Goal: Task Accomplishment & Management: Manage account settings

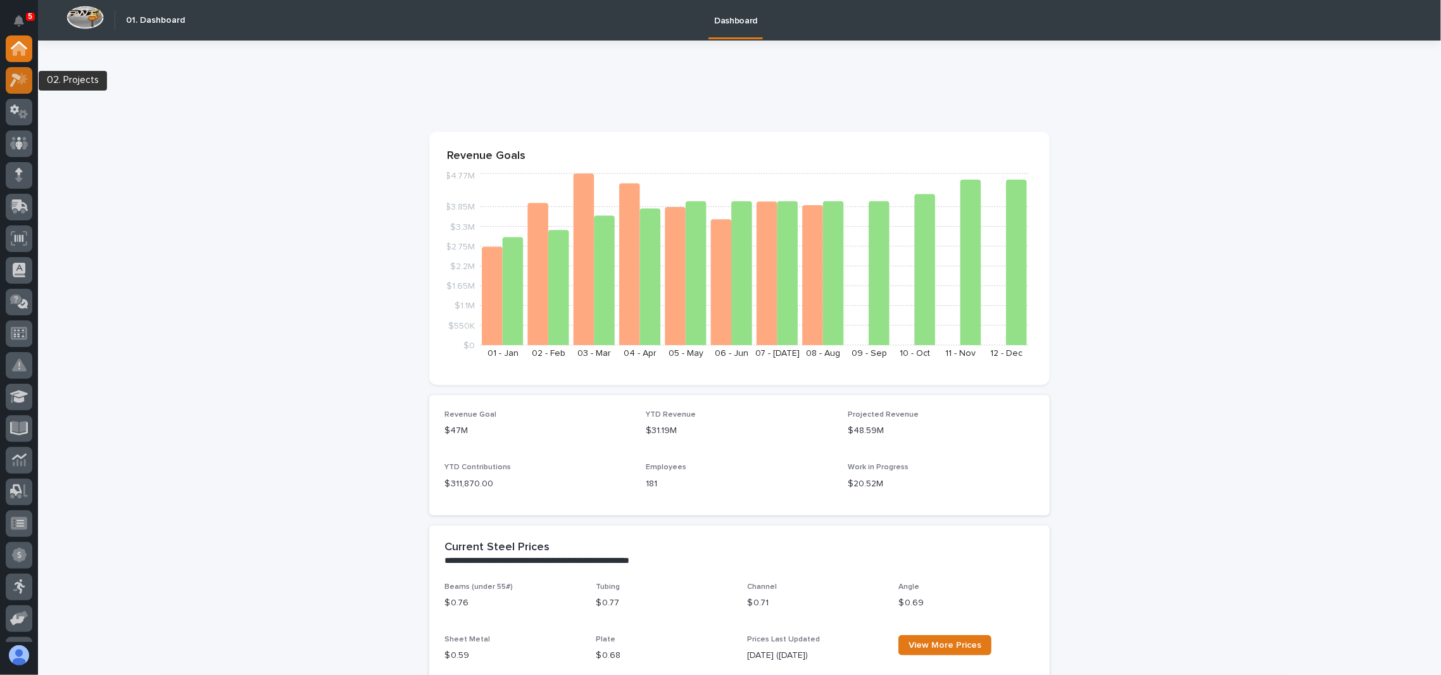
click at [19, 75] on icon at bounding box center [15, 80] width 11 height 14
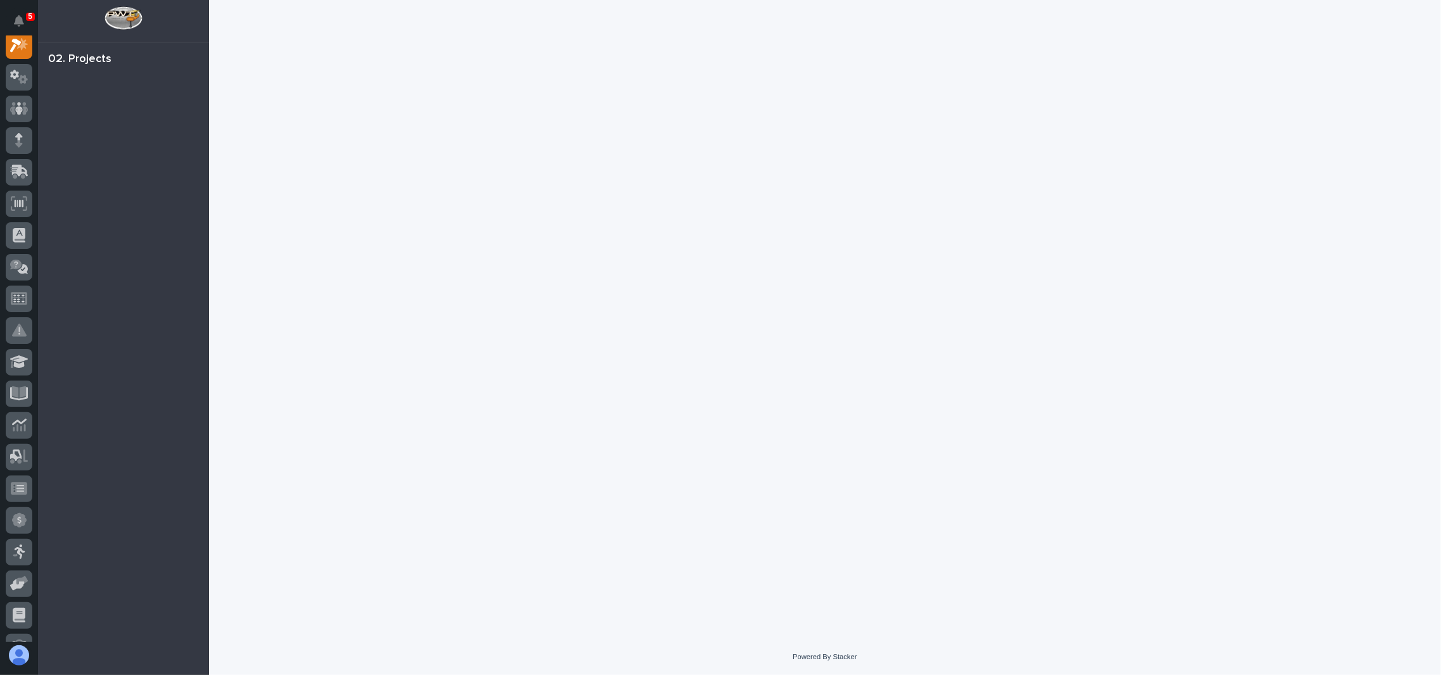
scroll to position [31, 0]
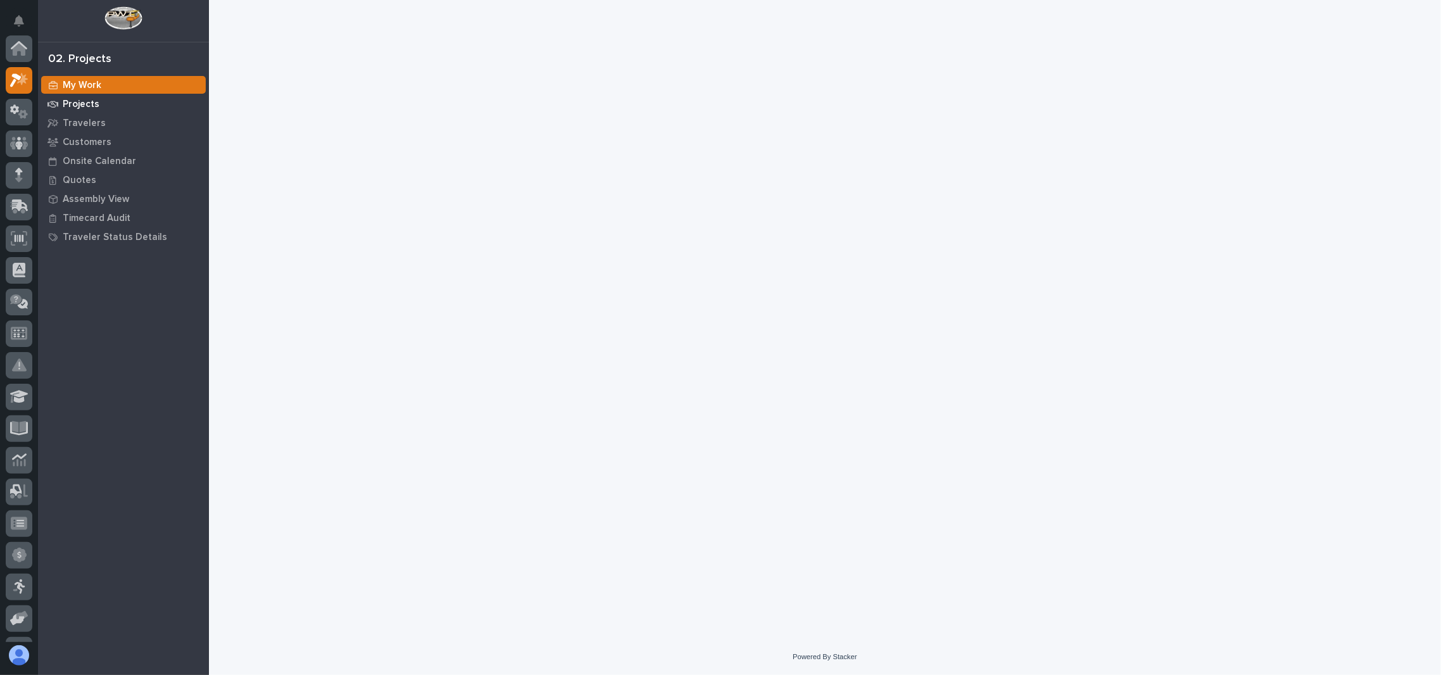
scroll to position [31, 0]
click at [96, 104] on p "Projects" at bounding box center [81, 104] width 37 height 11
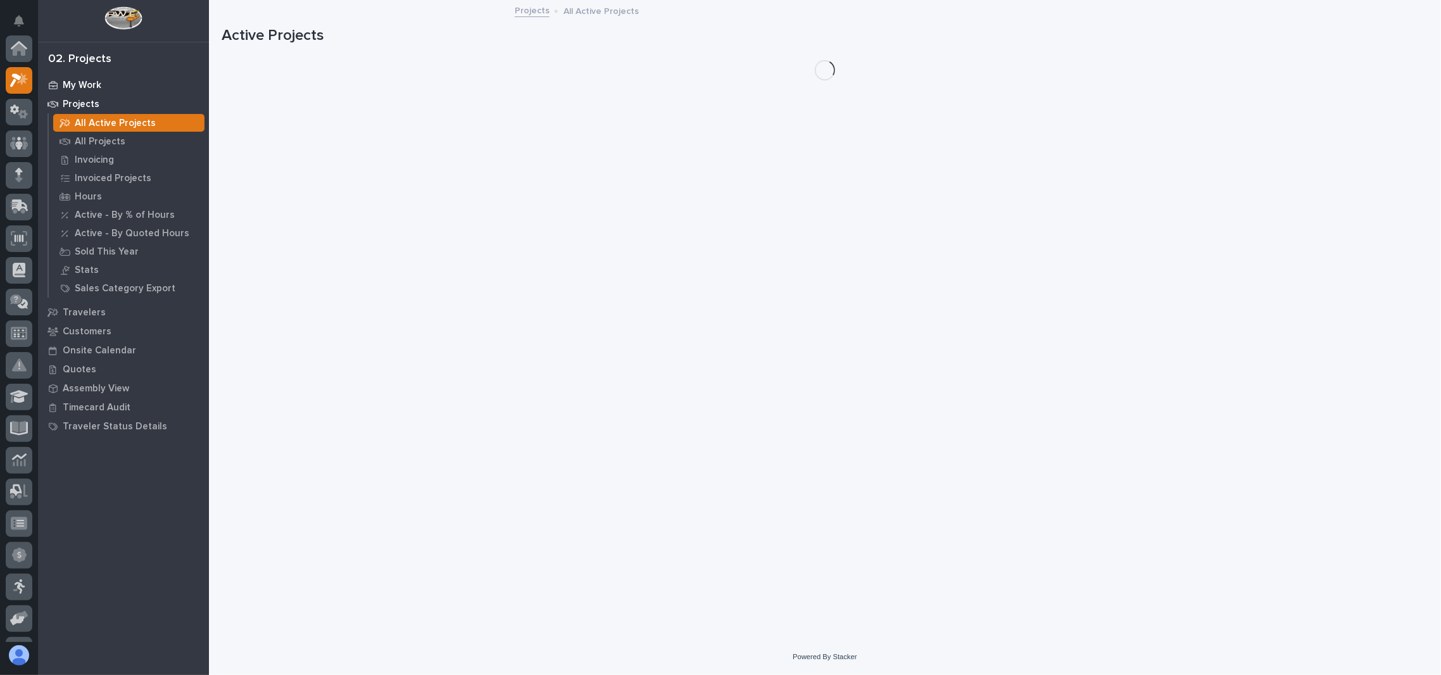
scroll to position [31, 0]
click at [91, 87] on p "My Work" at bounding box center [82, 85] width 39 height 11
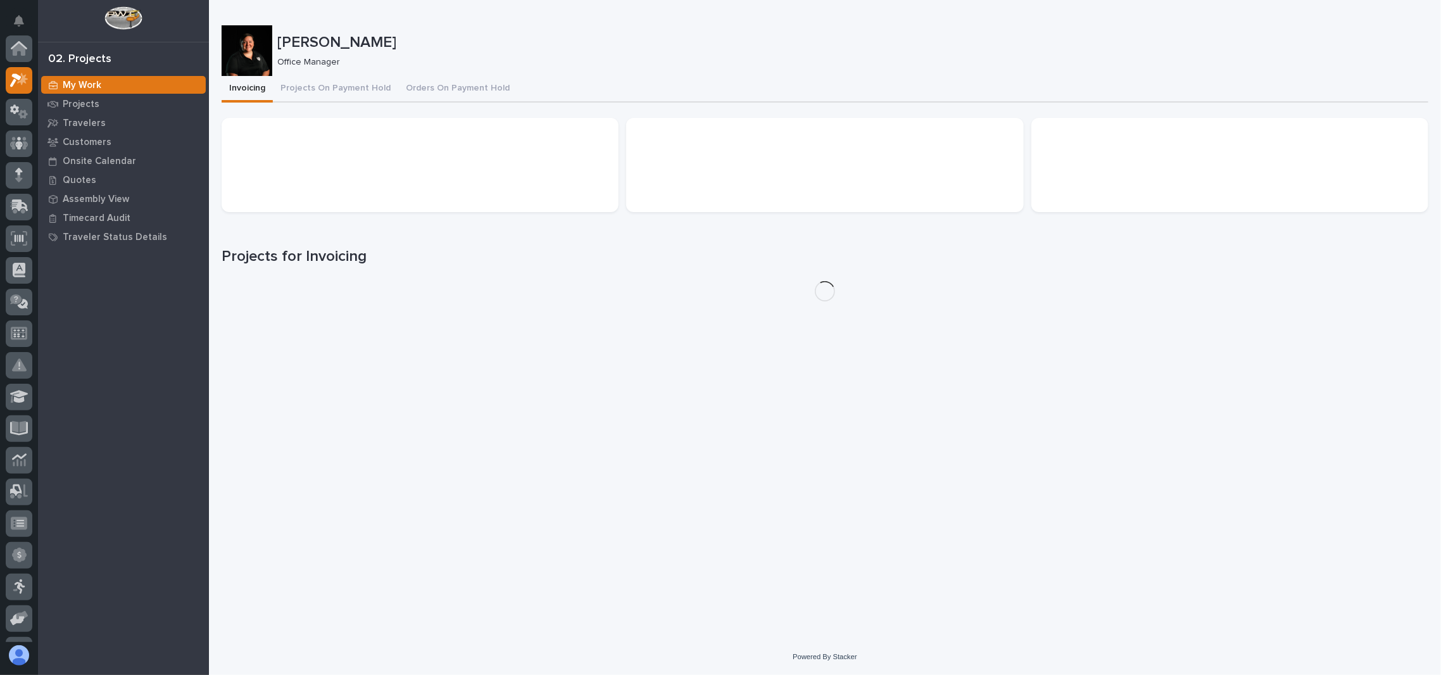
scroll to position [31, 0]
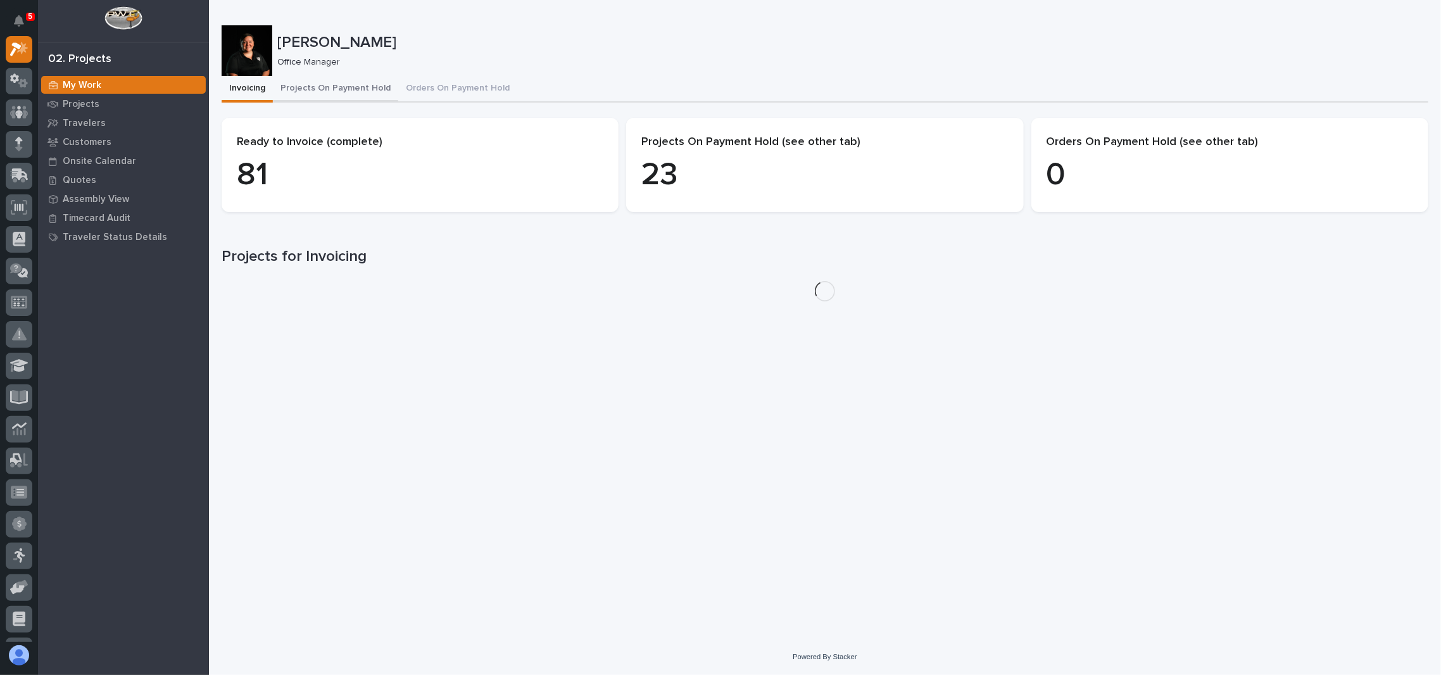
click at [346, 89] on button "Projects On Payment Hold" at bounding box center [335, 89] width 125 height 27
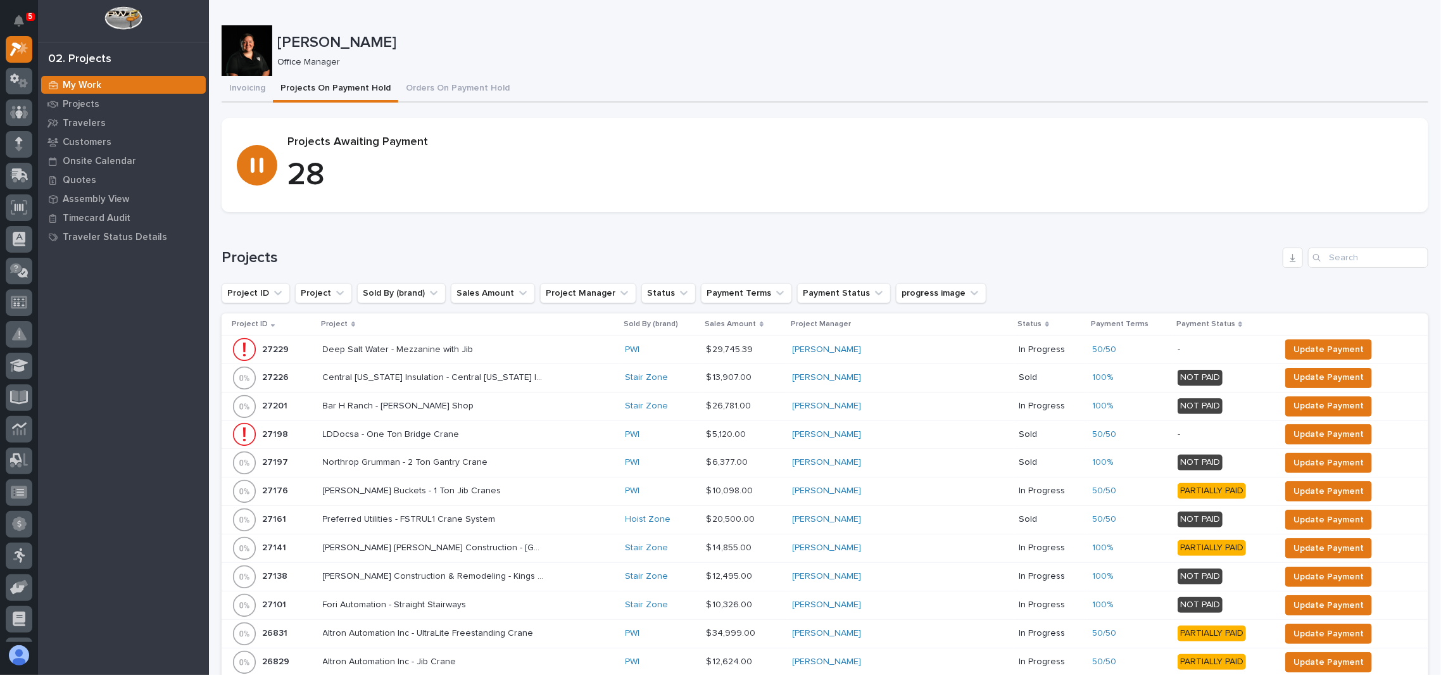
click at [347, 330] on p "Project" at bounding box center [335, 324] width 27 height 14
click at [347, 322] on p "Project" at bounding box center [335, 324] width 27 height 14
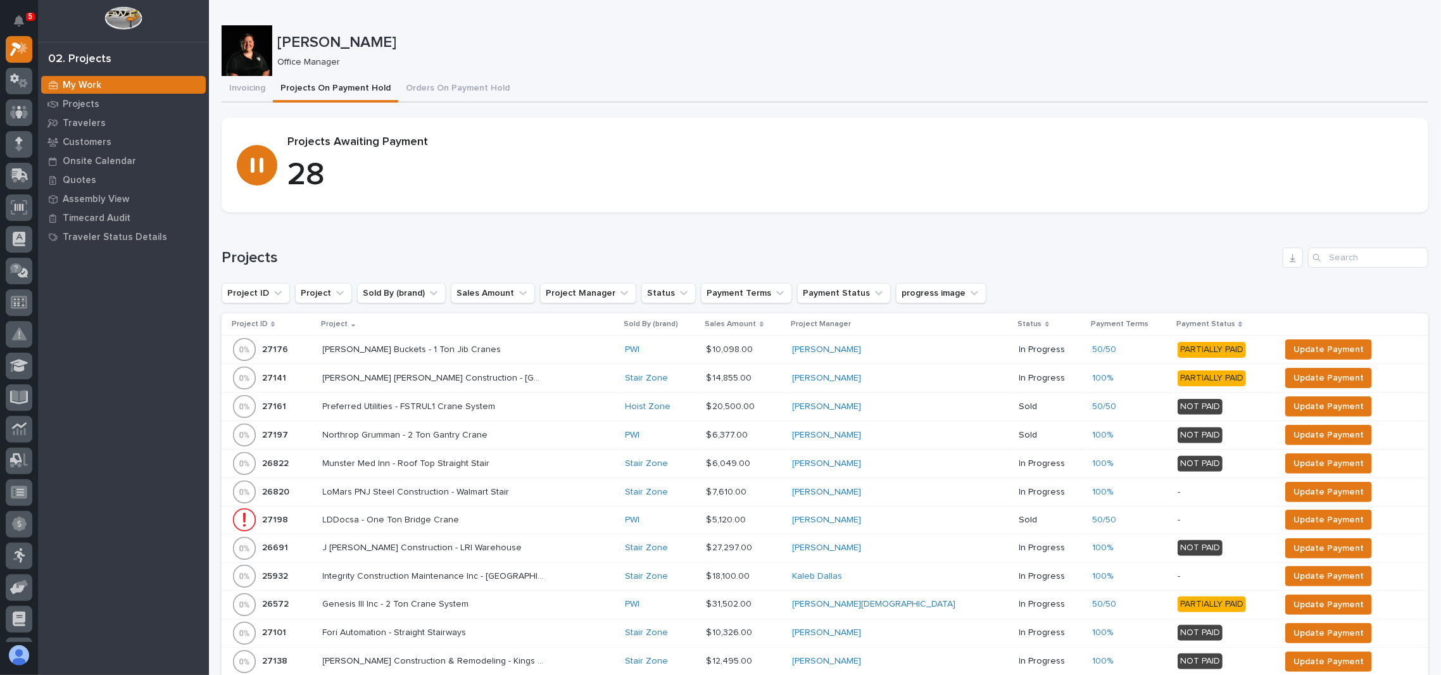
click at [348, 324] on p "Project" at bounding box center [335, 324] width 27 height 14
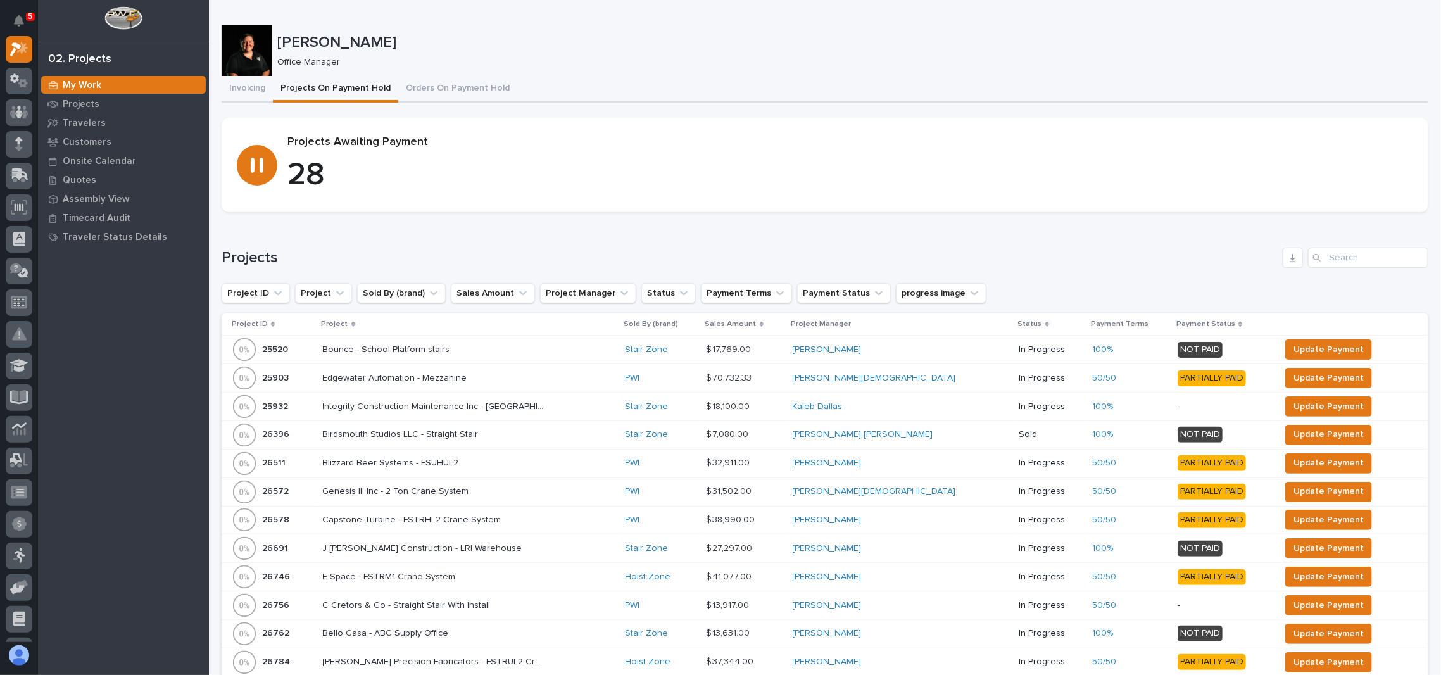
click at [345, 319] on p "Project" at bounding box center [335, 324] width 27 height 14
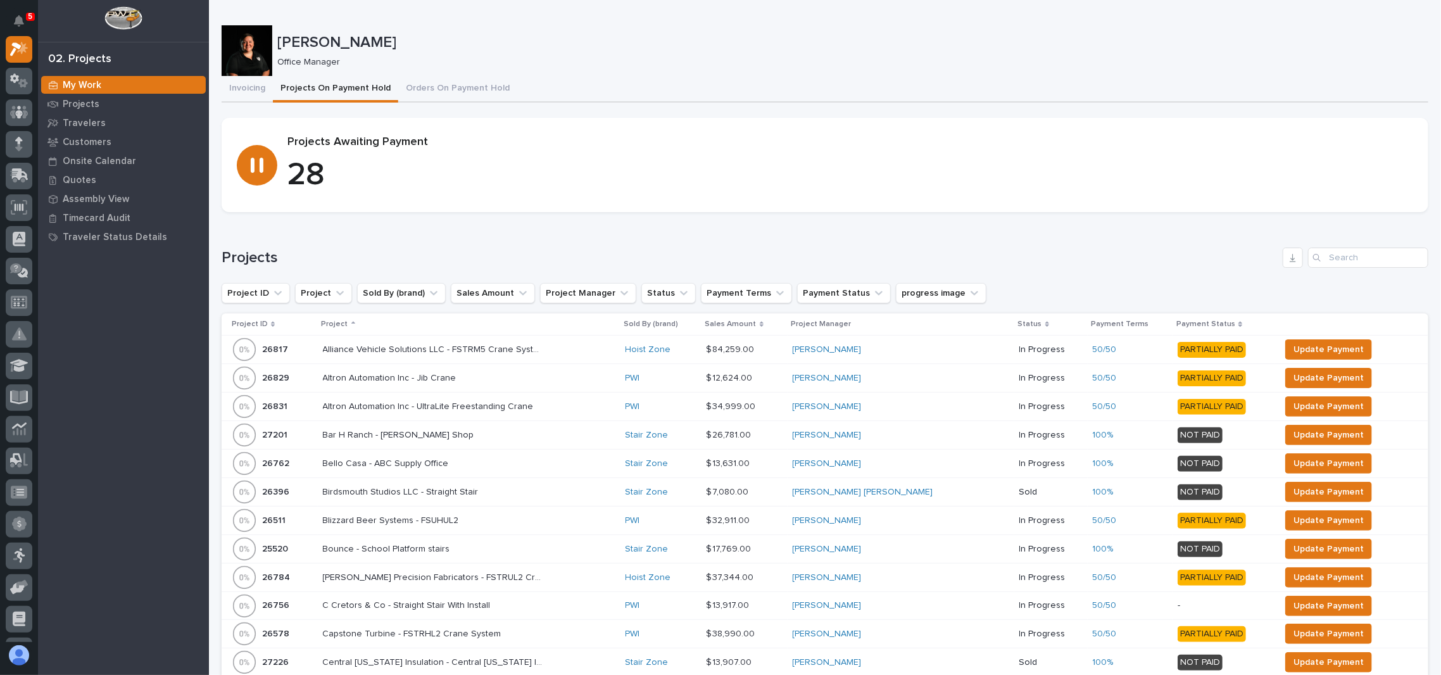
scroll to position [168, 0]
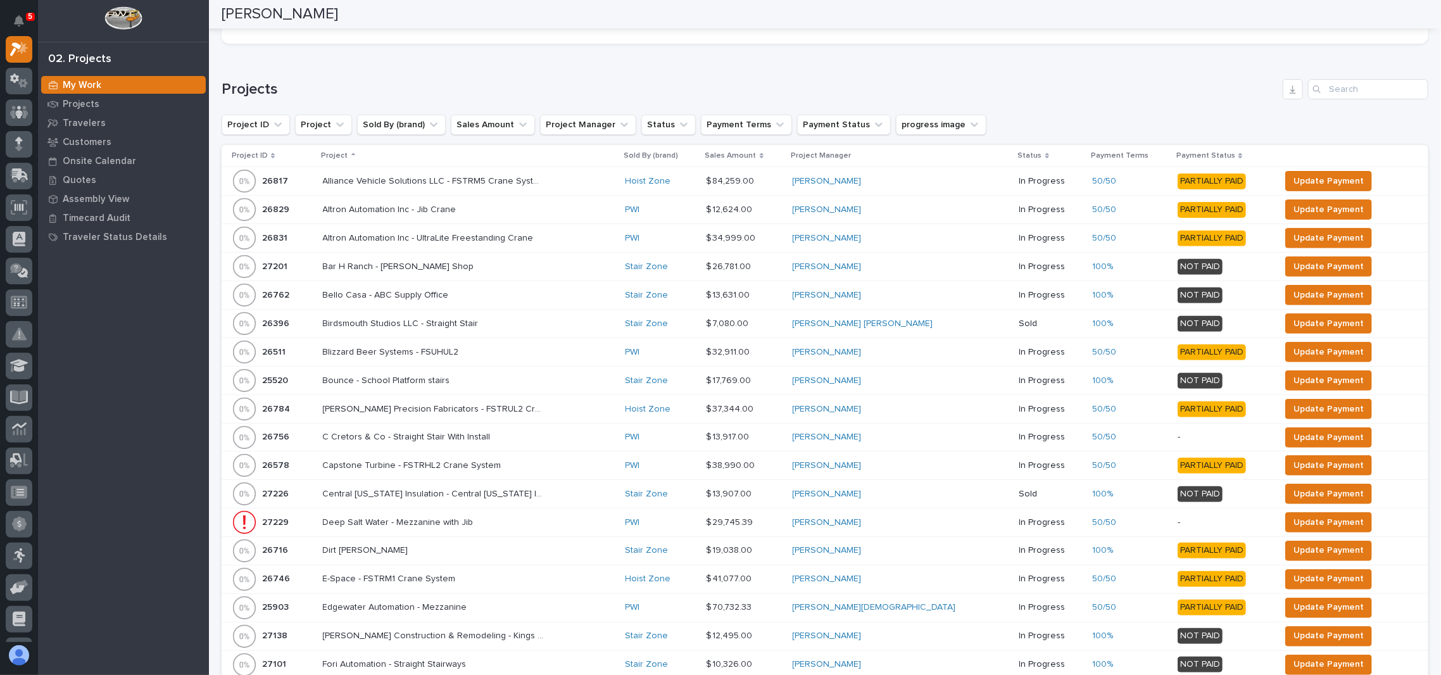
click at [1102, 103] on div "Projects Project ID Project Sold By (brand) Sales Amount Project Manager Status…" at bounding box center [825, 537] width 1207 height 917
click at [1294, 265] on span "Update Payment" at bounding box center [1329, 266] width 70 height 15
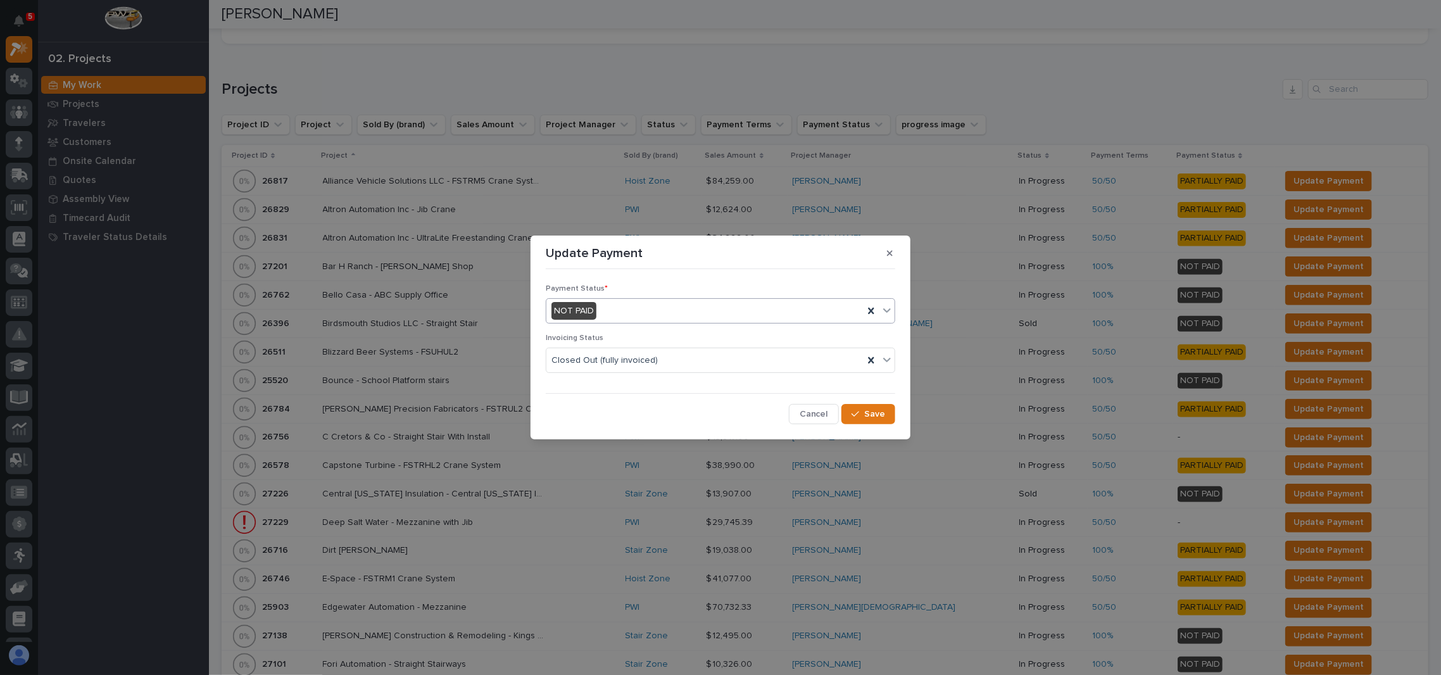
click at [636, 313] on div "NOT PAID" at bounding box center [704, 311] width 317 height 21
click at [610, 377] on div "PAID IN FULL" at bounding box center [720, 380] width 348 height 22
click at [869, 415] on span "Save" at bounding box center [874, 413] width 21 height 11
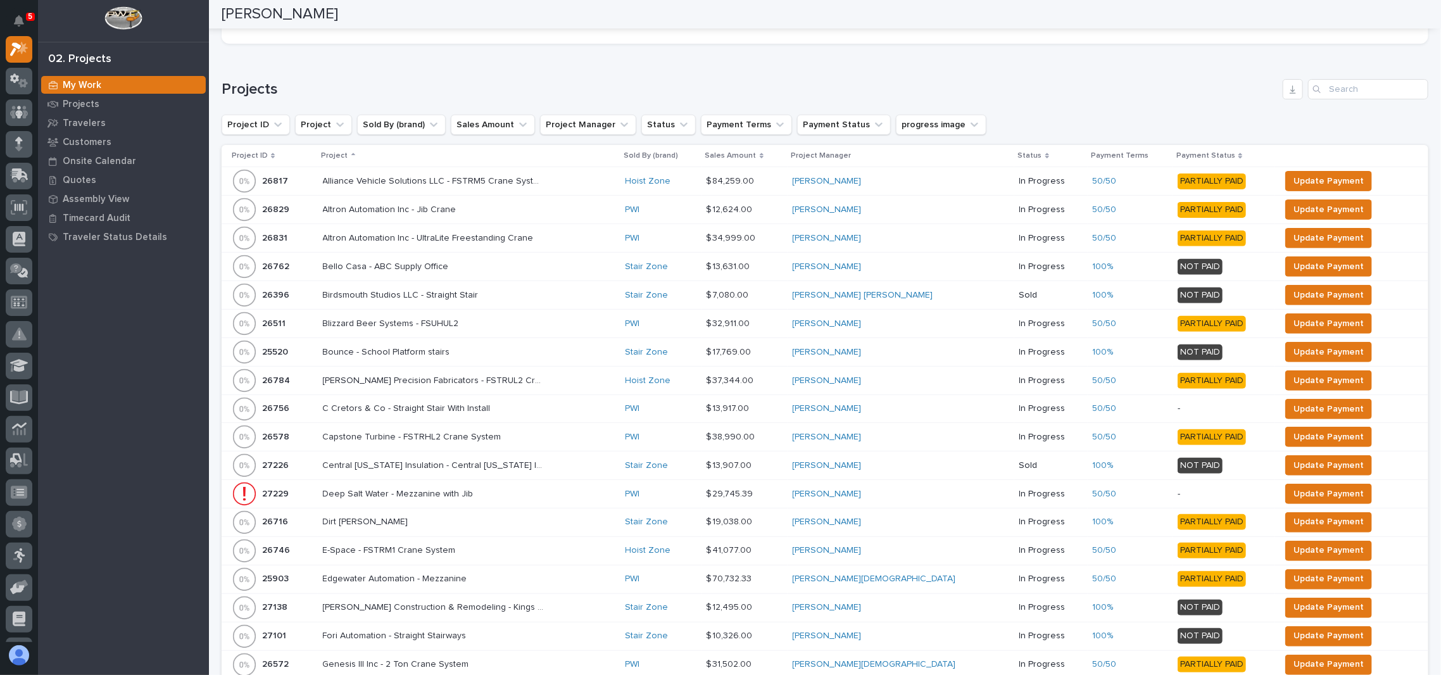
scroll to position [154, 0]
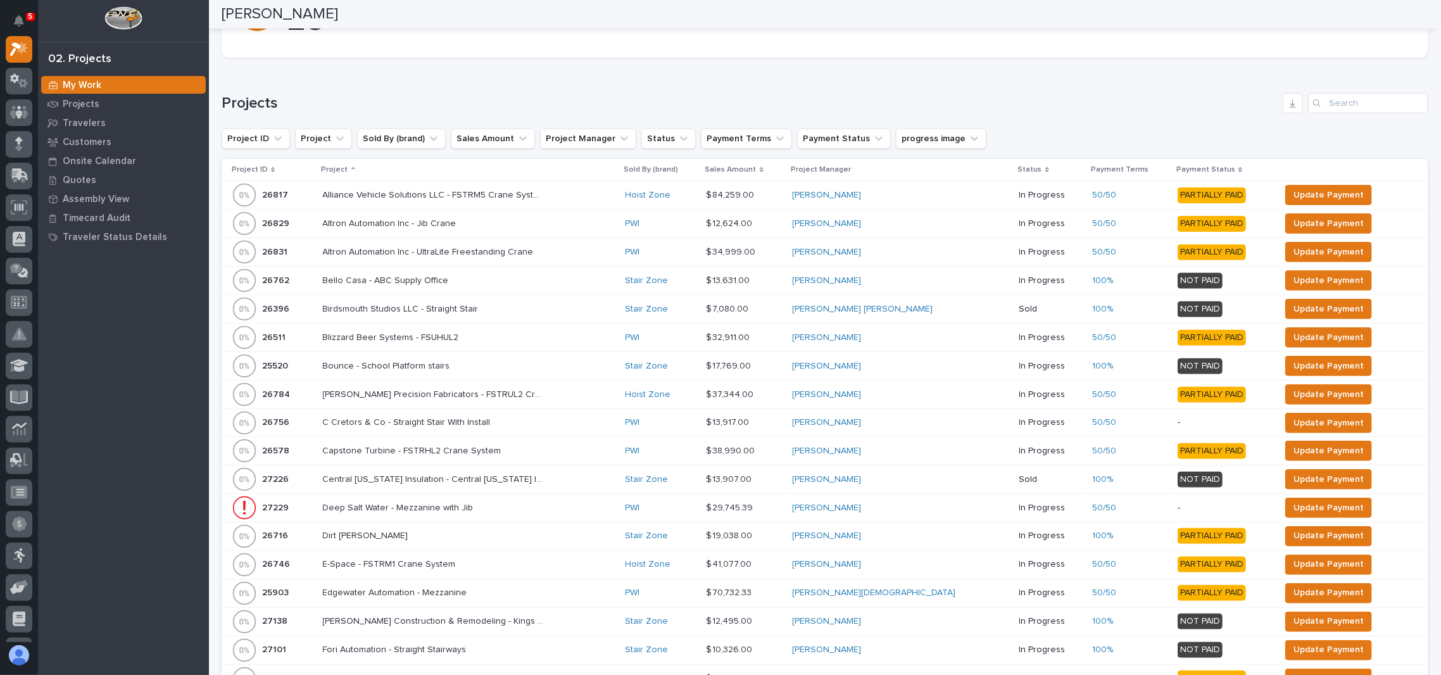
click at [617, 73] on div "Loading... Saving… Projects Project ID Project Sold By (brand) Sales Amount Pro…" at bounding box center [825, 530] width 1207 height 924
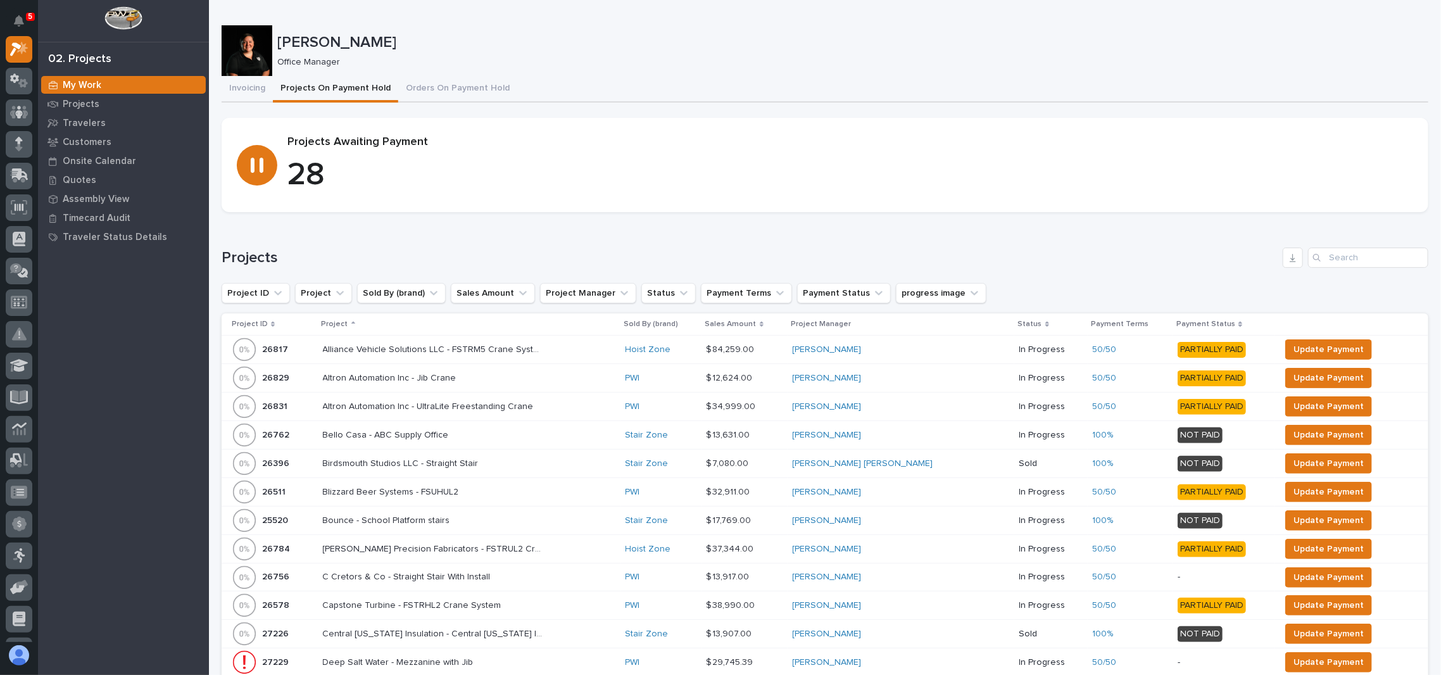
click at [512, 258] on h1 "Projects" at bounding box center [750, 258] width 1056 height 18
click at [512, 256] on h1 "Projects" at bounding box center [750, 258] width 1056 height 18
click at [56, 105] on icon at bounding box center [52, 104] width 11 height 7
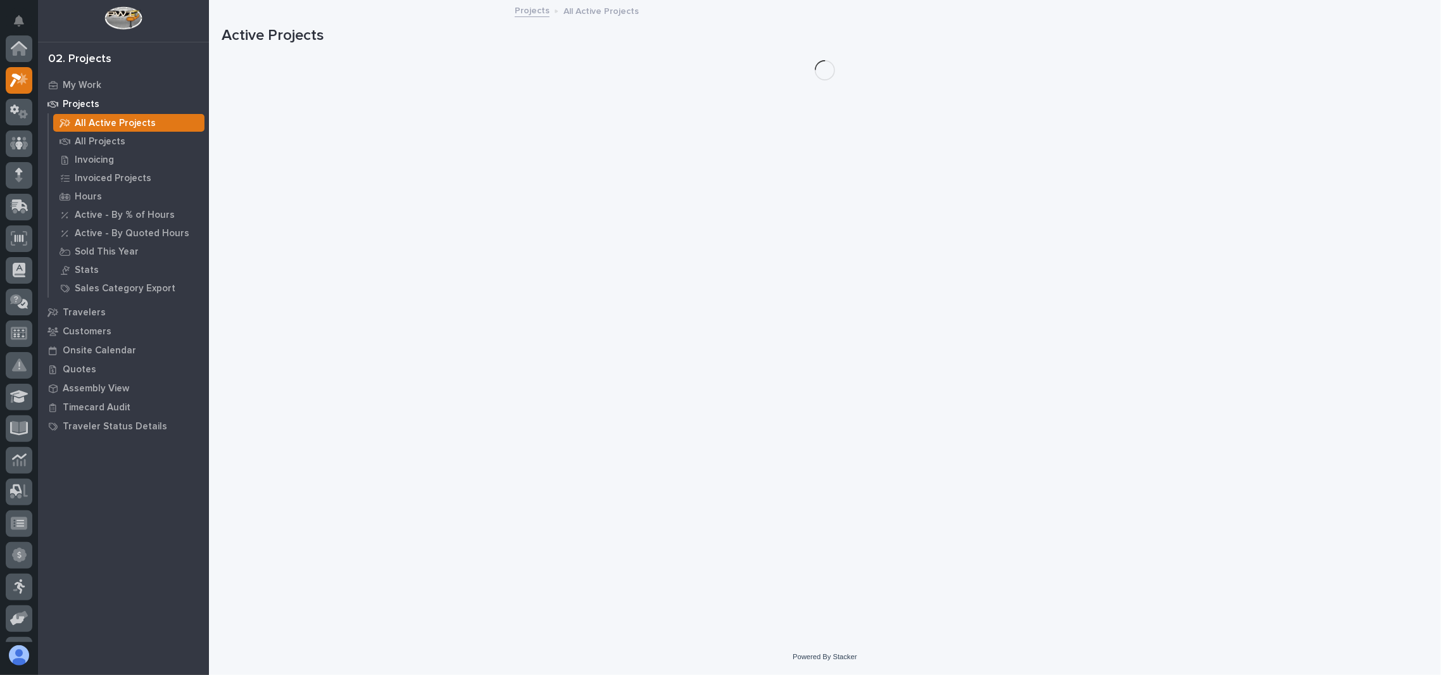
scroll to position [31, 0]
click at [92, 134] on div "All Projects" at bounding box center [128, 141] width 151 height 18
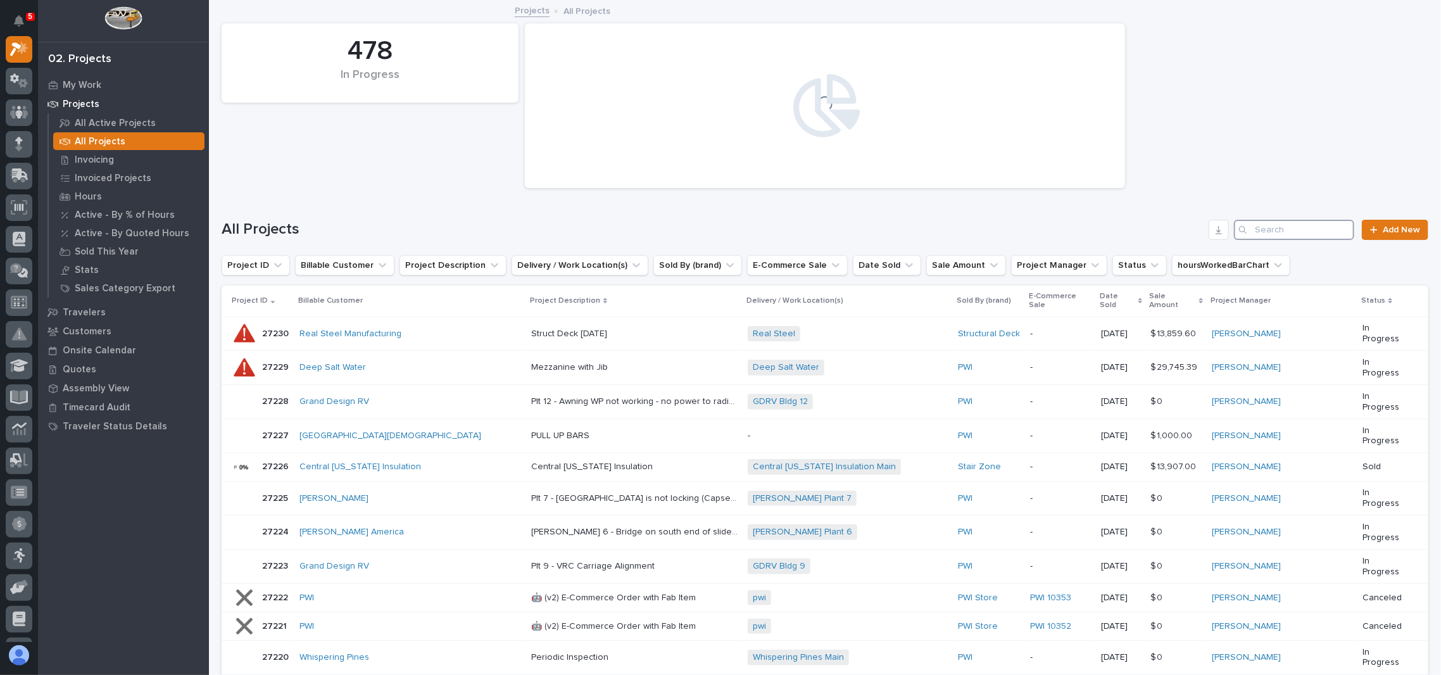
click at [1268, 224] on input "Search" at bounding box center [1294, 230] width 120 height 20
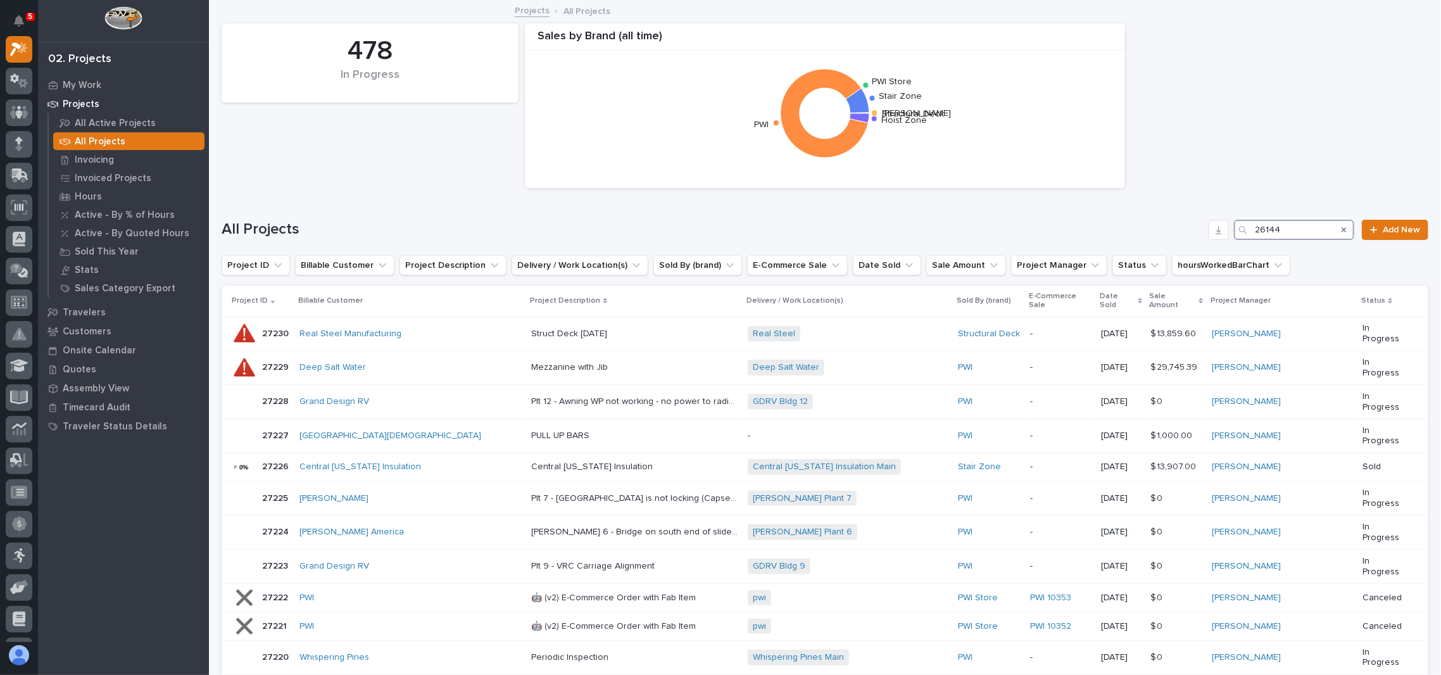
type input "26144"
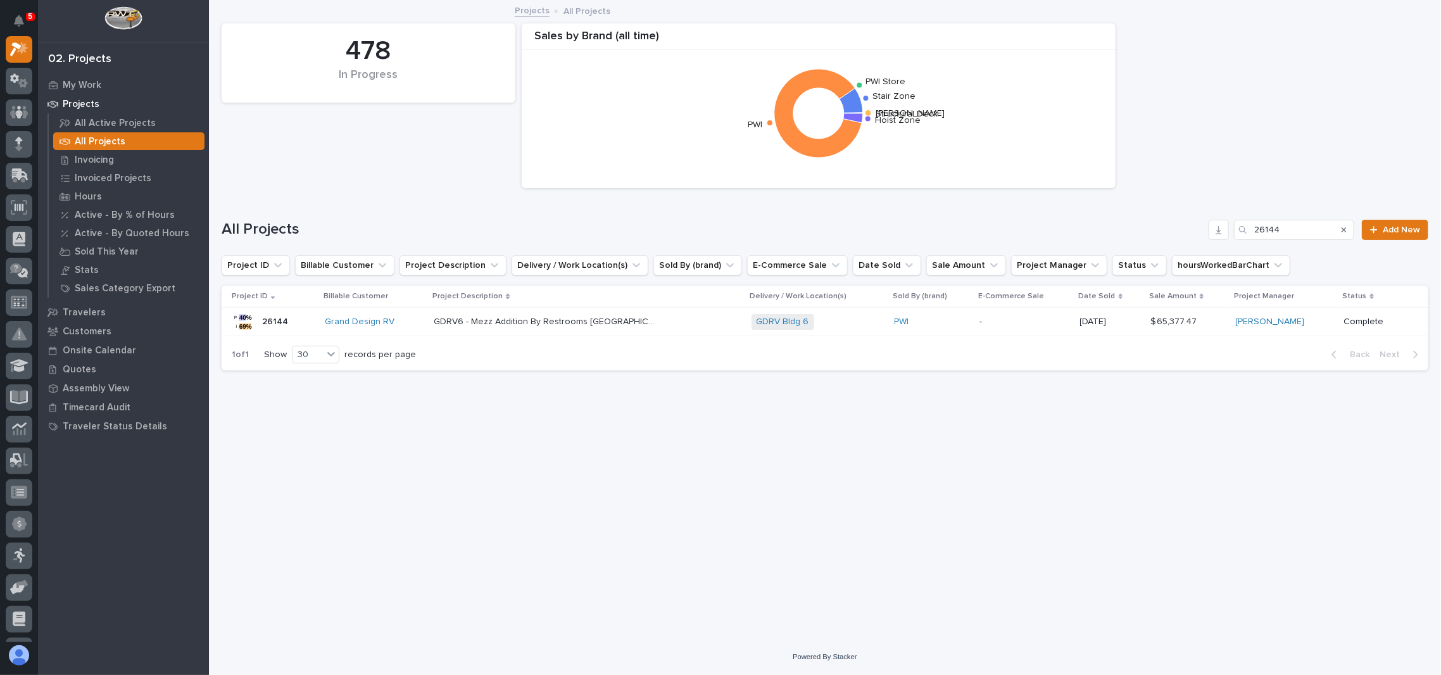
click at [277, 322] on p "26144" at bounding box center [276, 320] width 28 height 13
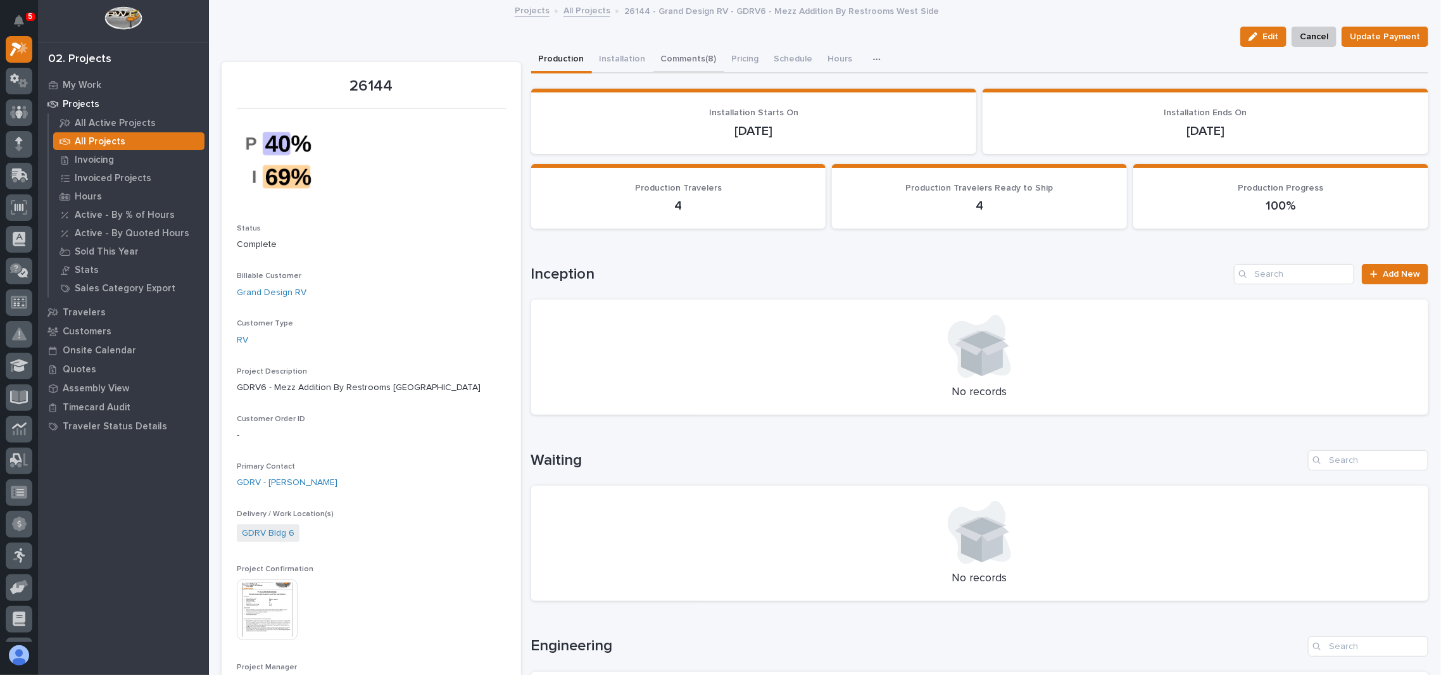
click at [674, 56] on button "Comments (8)" at bounding box center [688, 60] width 71 height 27
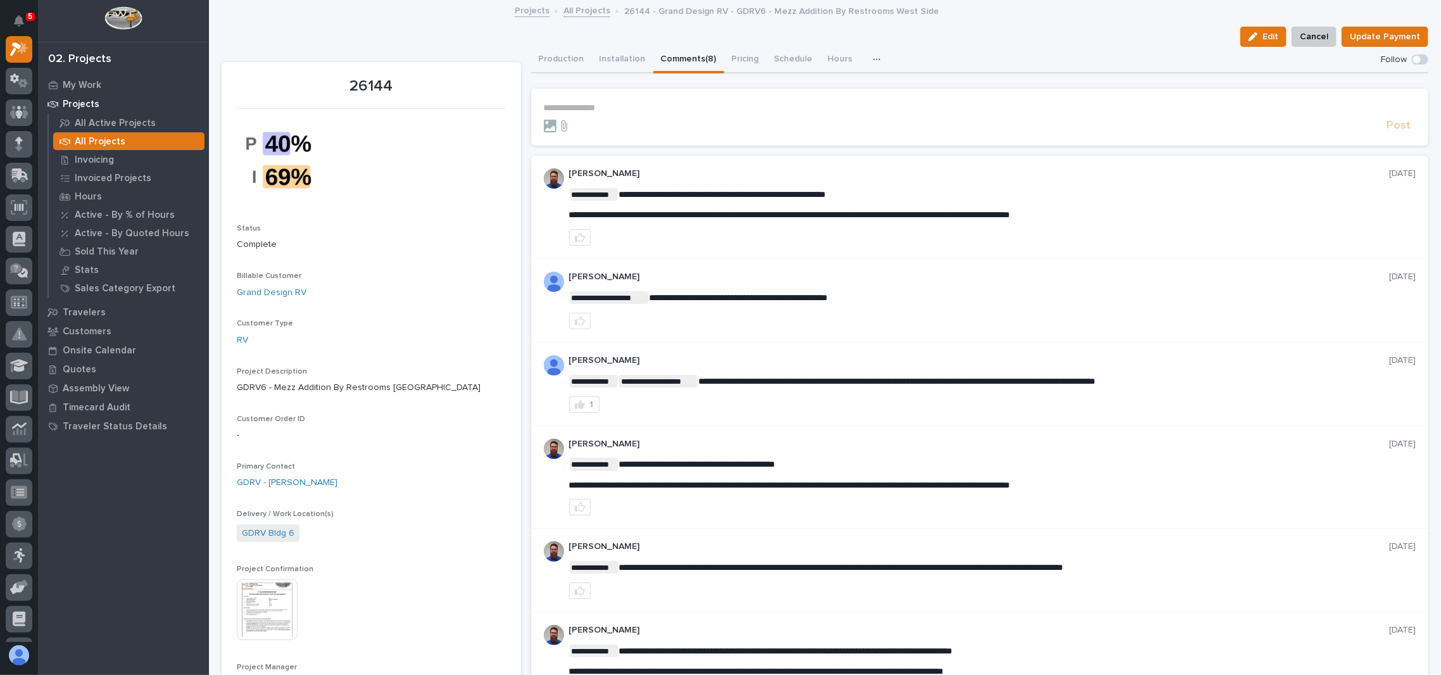
click at [410, 13] on div "Projects All Projects 26144 - Grand Design RV - GDRV6 - Mezz Addition By Restro…" at bounding box center [825, 12] width 1232 height 18
click at [565, 13] on link "All Projects" at bounding box center [587, 10] width 47 height 15
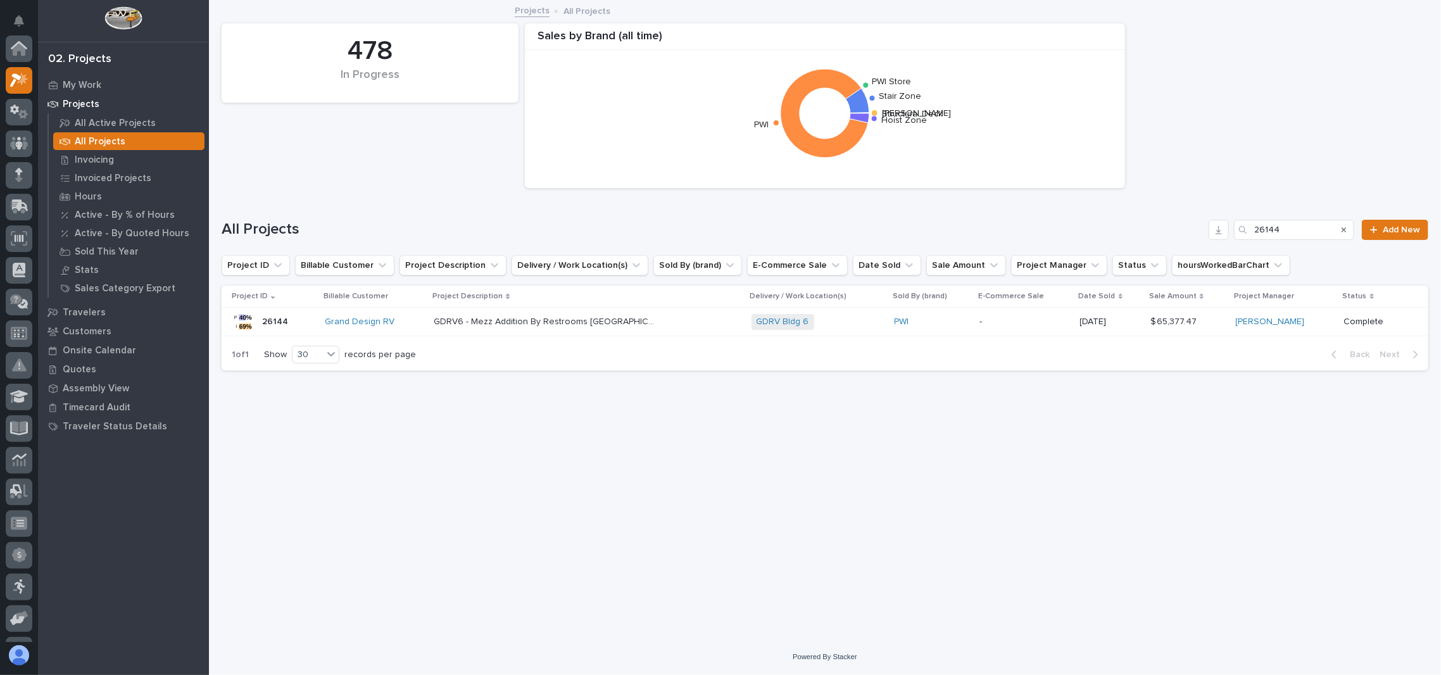
scroll to position [35, 0]
click at [322, 186] on div "478 In Progress Sales by [PERSON_NAME] (all time) Structural Deck [PERSON_NAME]…" at bounding box center [824, 105] width 1219 height 177
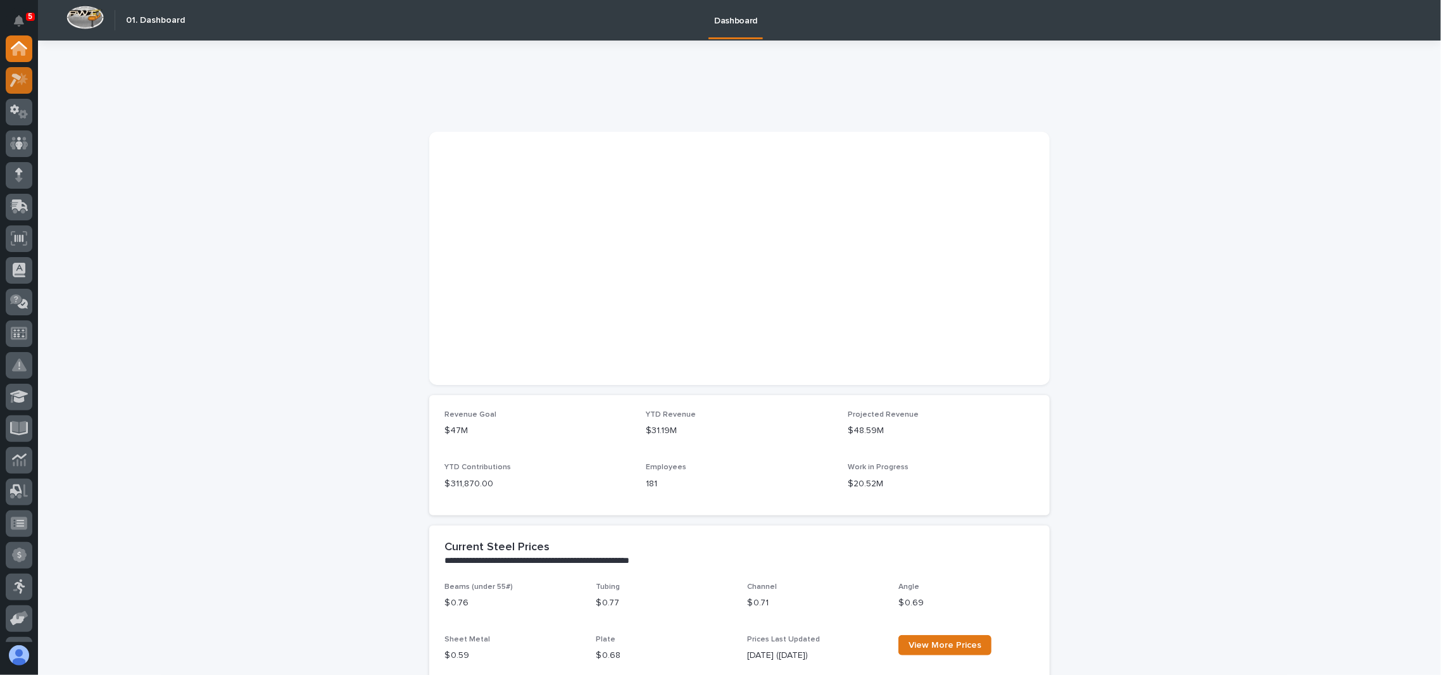
click at [23, 75] on icon at bounding box center [22, 78] width 11 height 13
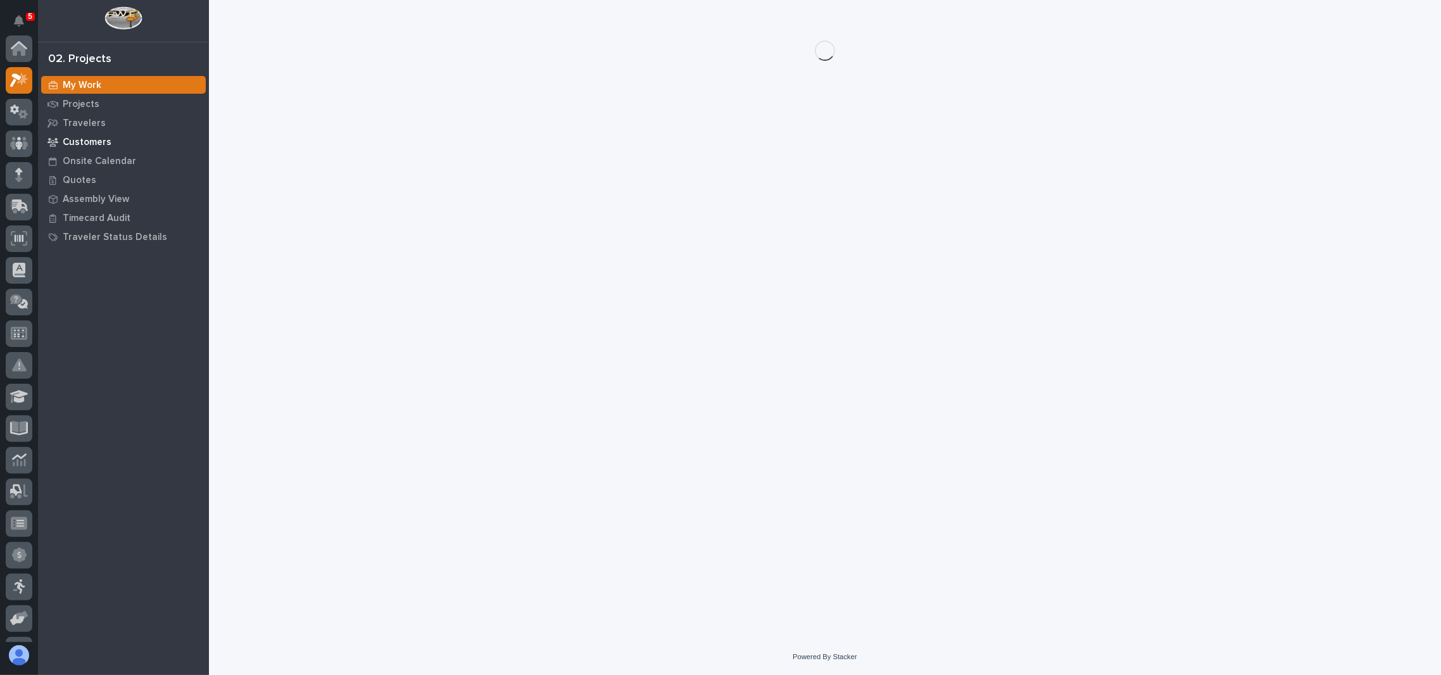
scroll to position [31, 0]
click at [88, 104] on p "Projects" at bounding box center [81, 104] width 37 height 11
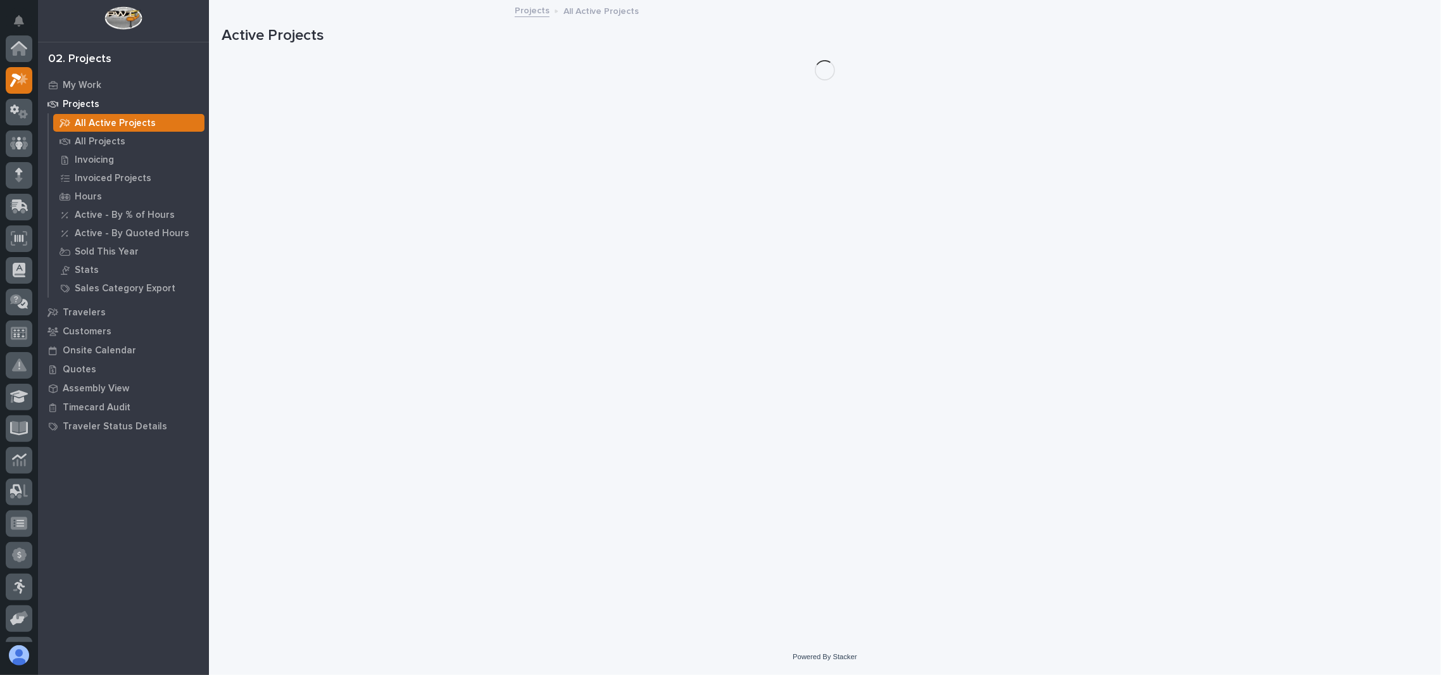
scroll to position [31, 0]
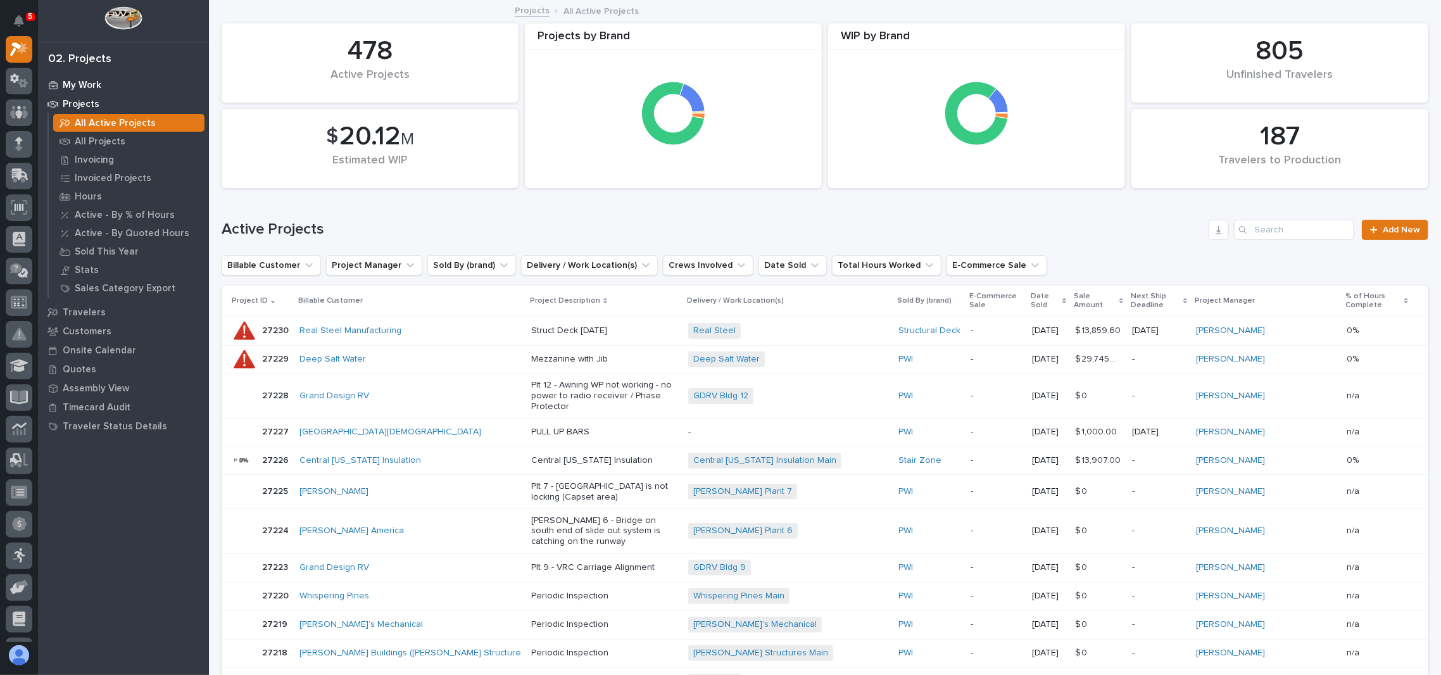
click at [91, 87] on p "My Work" at bounding box center [82, 85] width 39 height 11
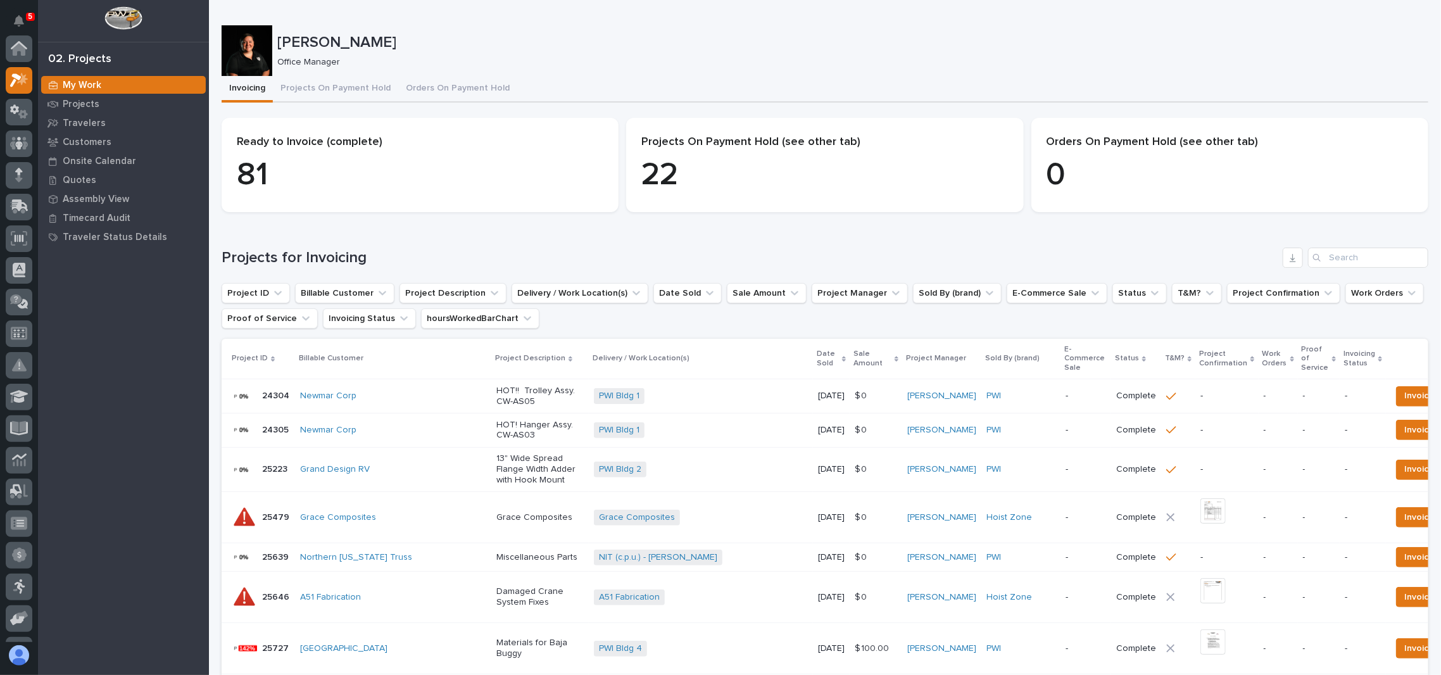
click at [92, 84] on p "My Work" at bounding box center [82, 85] width 39 height 11
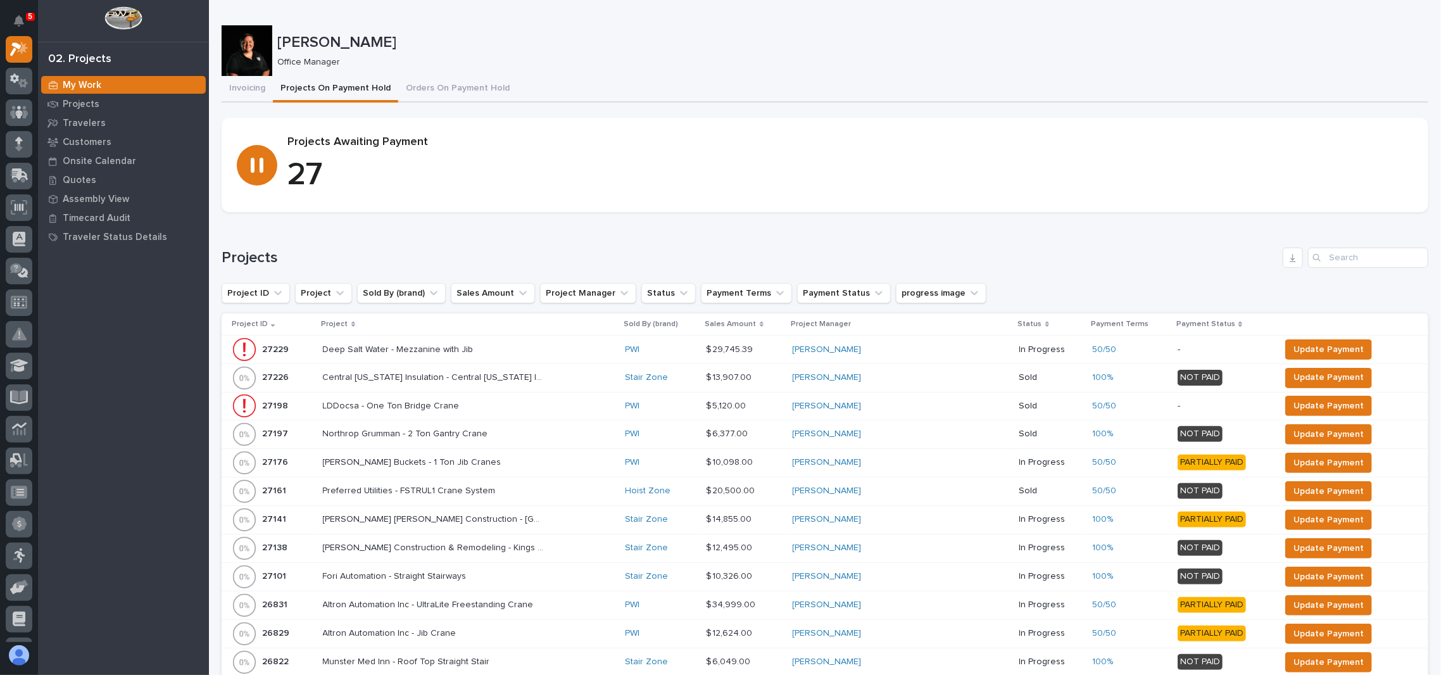
click at [348, 323] on p "Project" at bounding box center [335, 324] width 27 height 14
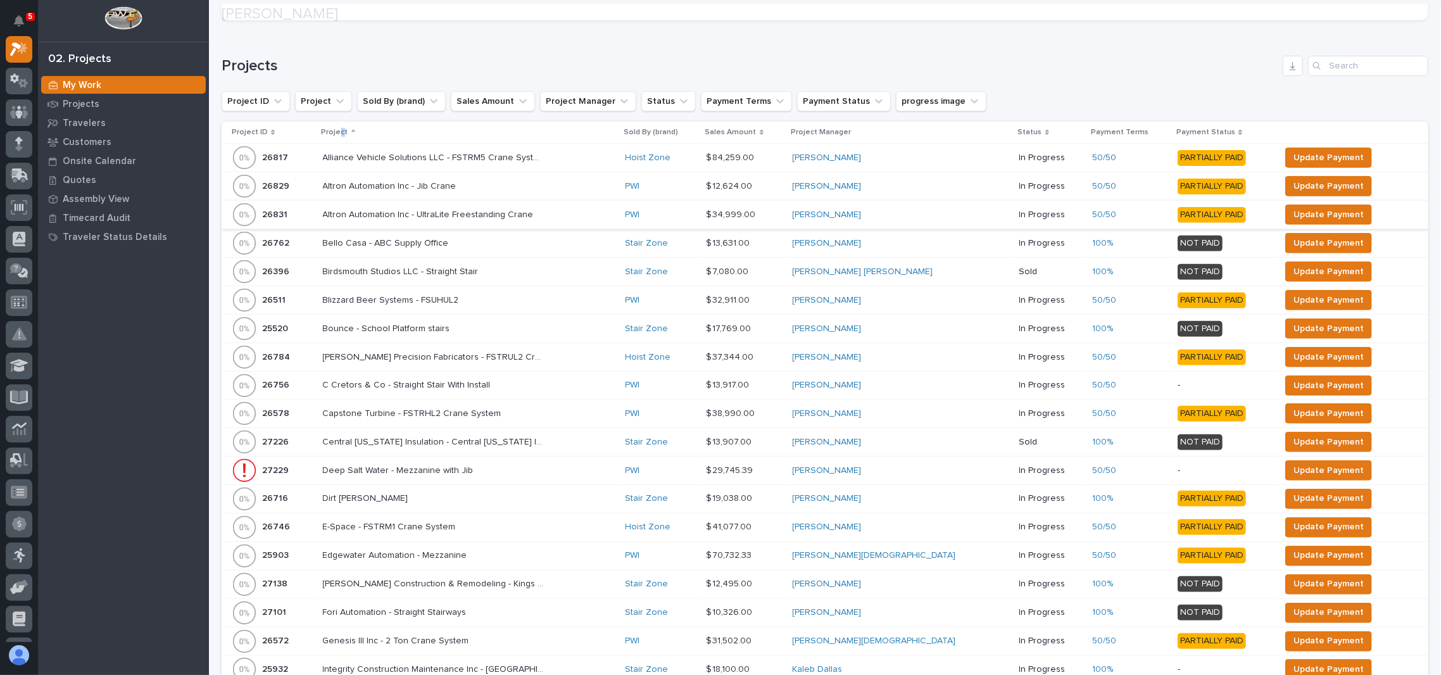
scroll to position [337, 0]
